Goal: Task Accomplishment & Management: Use online tool/utility

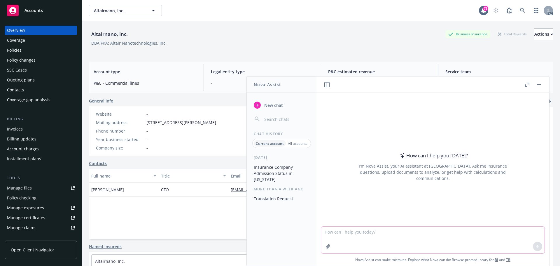
click at [379, 240] on textarea at bounding box center [432, 239] width 223 height 27
click at [436, 233] on textarea "check the grammar on this wording '" at bounding box center [432, 239] width 223 height 27
paste textarea "We received an email regarding a message in quarantine from Microsoft. Please s…"
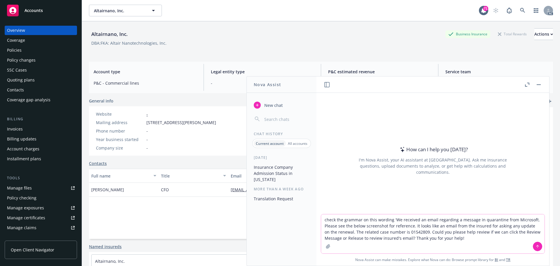
type textarea "check the grammar on this wording 'We received an email regarding a message in …"
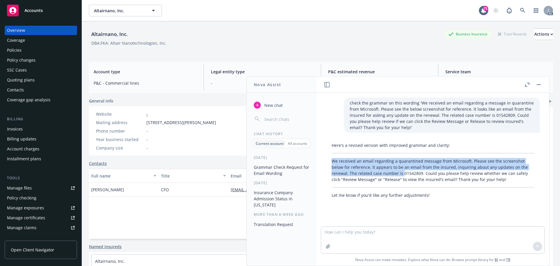
drag, startPoint x: 401, startPoint y: 174, endPoint x: 330, endPoint y: 161, distance: 72.2
click at [330, 161] on div "Here's a revised version with improved grammar and clarity: We received an emai…" at bounding box center [433, 170] width 214 height 61
copy p "We received an email regarding a quarantined message from Microsoft. Please see…"
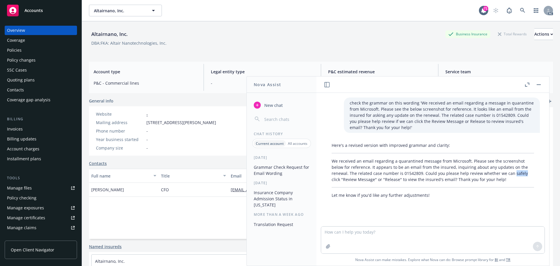
drag, startPoint x: 510, startPoint y: 173, endPoint x: 520, endPoint y: 175, distance: 9.8
click at [520, 175] on p "We received an email regarding a quarantined message from Microsoft. Please see…" at bounding box center [432, 170] width 202 height 24
copy p "safely"
drag, startPoint x: 539, startPoint y: 85, endPoint x: 543, endPoint y: 85, distance: 3.5
click at [539, 85] on button "button" at bounding box center [538, 84] width 7 height 7
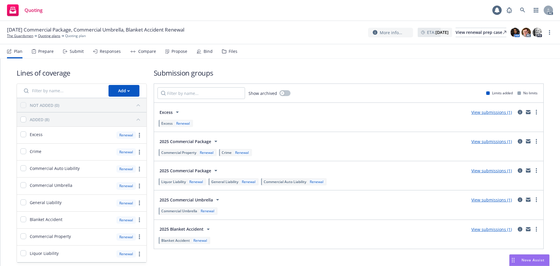
click at [73, 52] on div "Submit" at bounding box center [77, 51] width 14 height 5
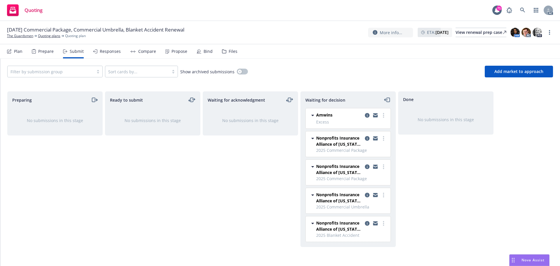
click at [177, 54] on div "Propose" at bounding box center [176, 51] width 22 height 14
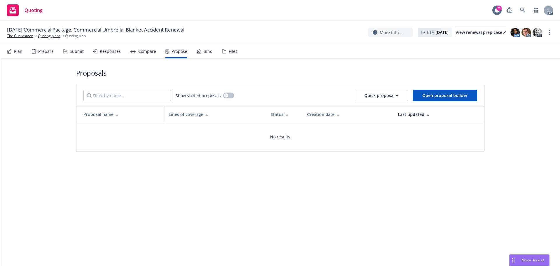
click at [109, 53] on div "Responses" at bounding box center [110, 51] width 21 height 5
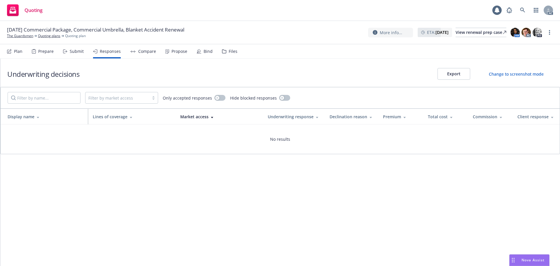
click at [75, 52] on div "Submit" at bounding box center [77, 51] width 14 height 5
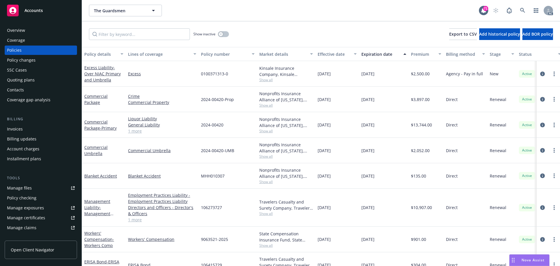
scroll to position [16, 0]
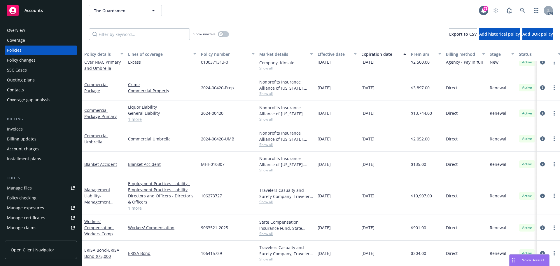
click at [268, 231] on span "Show all" at bounding box center [286, 233] width 54 height 5
click at [265, 91] on span "Show all" at bounding box center [286, 93] width 54 height 5
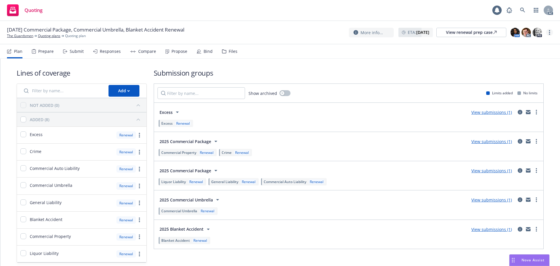
click at [549, 31] on link "more" at bounding box center [549, 32] width 7 height 7
drag, startPoint x: 518, startPoint y: 45, endPoint x: 473, endPoint y: 35, distance: 45.8
click at [518, 45] on link "Copy logging email" at bounding box center [519, 44] width 65 height 12
